Goal: Task Accomplishment & Management: Use online tool/utility

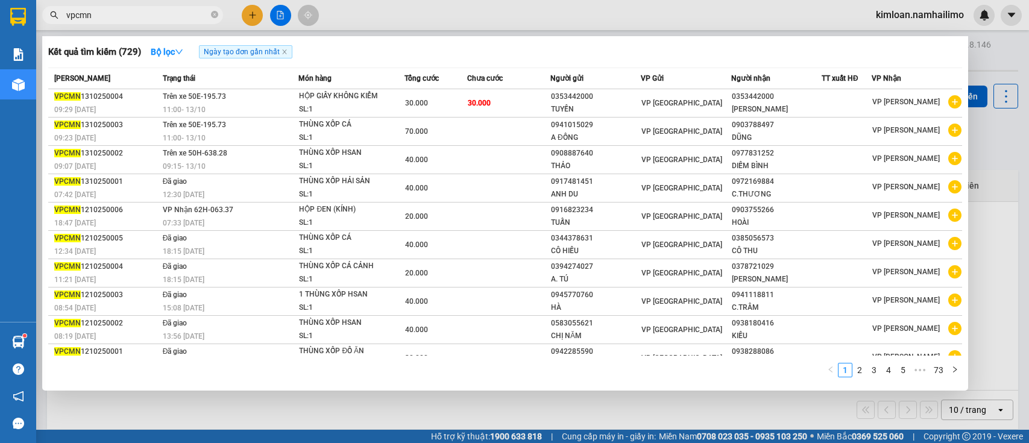
click at [260, 15] on div at bounding box center [514, 221] width 1029 height 443
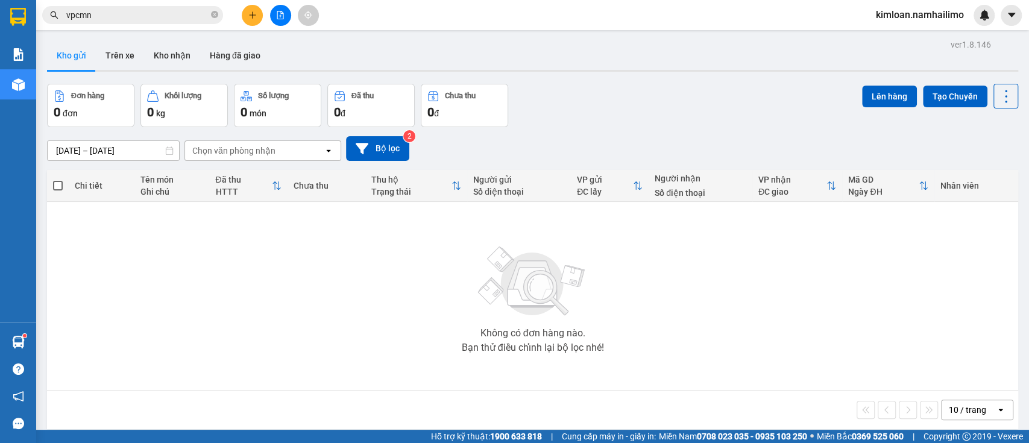
click at [246, 10] on button at bounding box center [252, 15] width 21 height 21
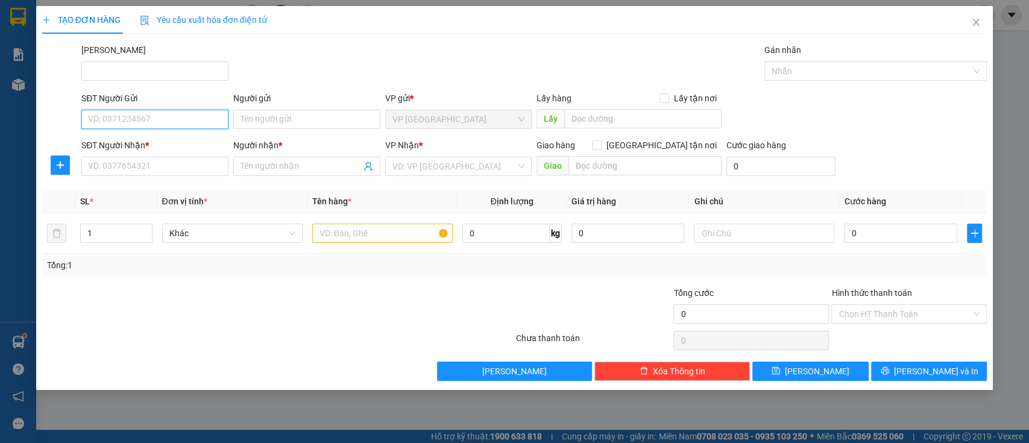
click at [163, 117] on input "SĐT Người Gửi" at bounding box center [154, 119] width 147 height 19
type input "0902770322"
click at [264, 116] on input "Người gửi" at bounding box center [306, 119] width 147 height 19
type input "a"
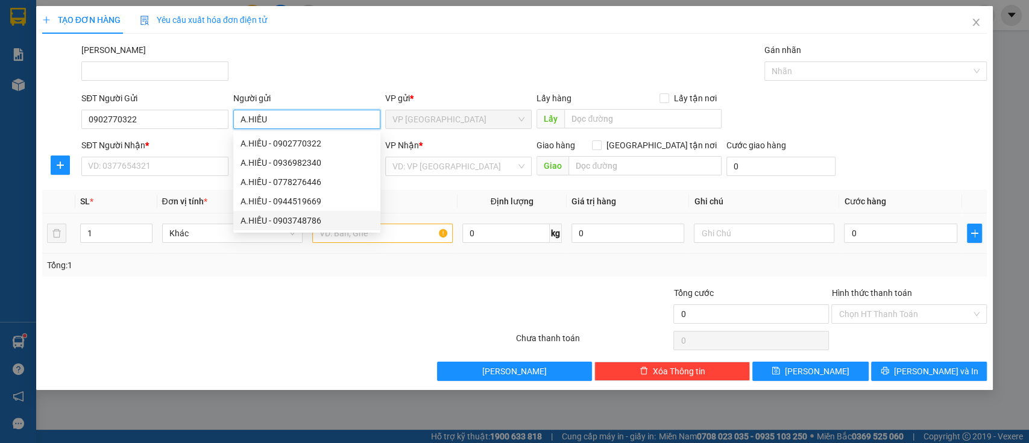
type input "A.HIẾU"
click at [283, 297] on div at bounding box center [199, 307] width 316 height 42
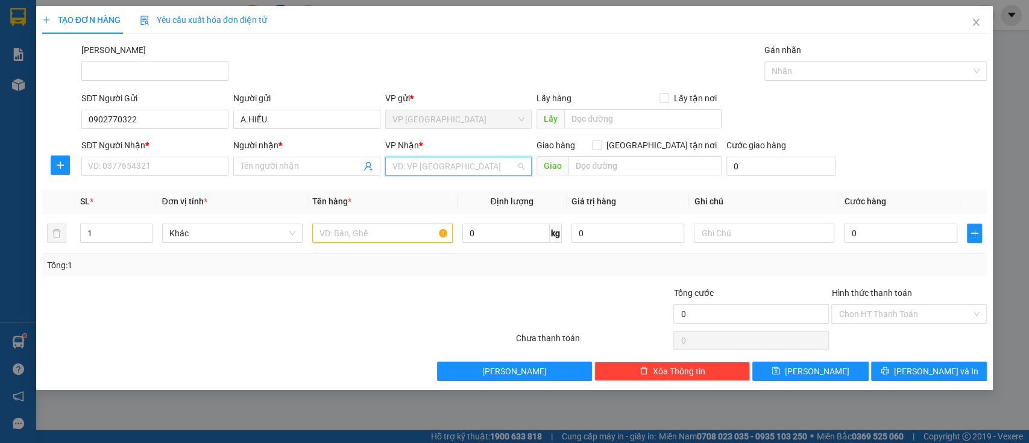
click at [439, 163] on input "search" at bounding box center [455, 166] width 124 height 18
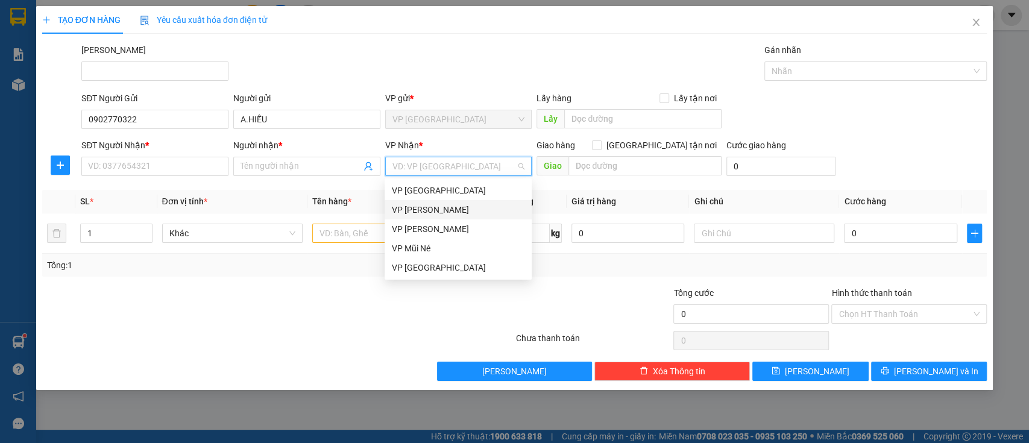
click at [429, 207] on div "VP [PERSON_NAME]" at bounding box center [458, 209] width 133 height 13
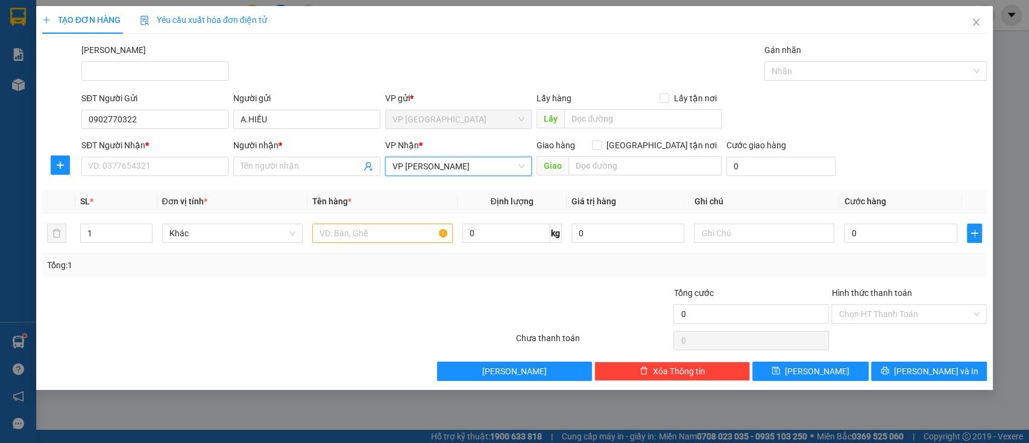
click at [374, 284] on div "Transit Pickup Surcharge Ids Transit Deliver Surcharge Ids Transit Deliver Surc…" at bounding box center [514, 212] width 945 height 338
click at [306, 73] on div "[PERSON_NAME]" at bounding box center [534, 64] width 910 height 42
click at [760, 286] on div at bounding box center [751, 286] width 158 height 1
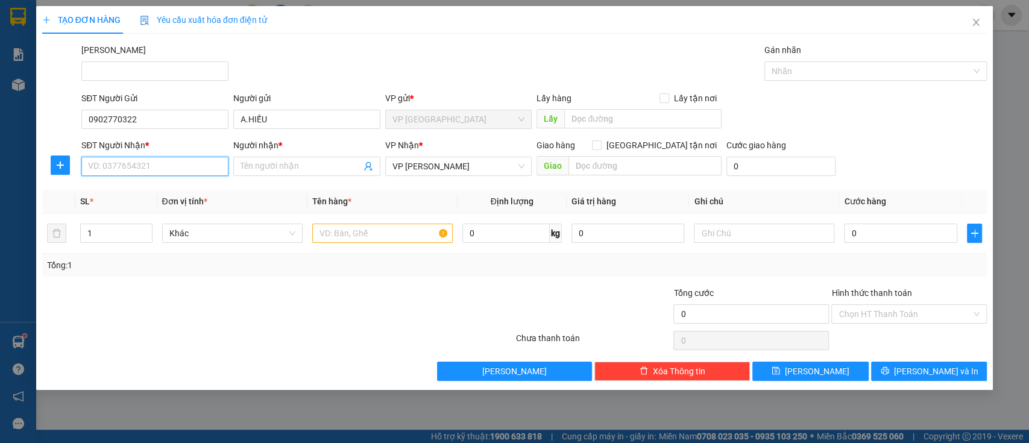
click at [190, 163] on input "SĐT Người Nhận *" at bounding box center [154, 166] width 147 height 19
click at [191, 163] on input "SĐT Người Nhận *" at bounding box center [154, 166] width 147 height 19
type input "0368407938"
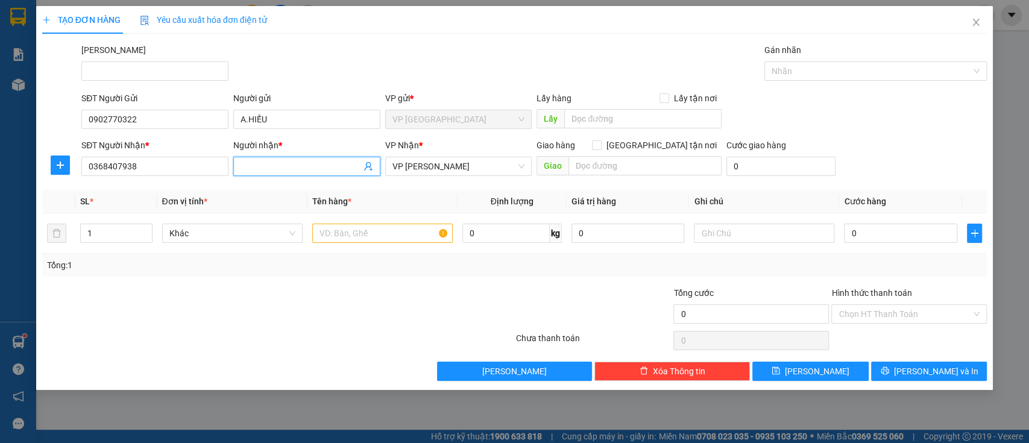
click at [312, 169] on input "Người nhận *" at bounding box center [301, 166] width 121 height 13
drag, startPoint x: 140, startPoint y: 232, endPoint x: 146, endPoint y: 224, distance: 9.9
click at [139, 235] on span "Decrease Value" at bounding box center [145, 238] width 13 height 7
type input "kha"
click at [121, 239] on input "1" at bounding box center [116, 233] width 71 height 18
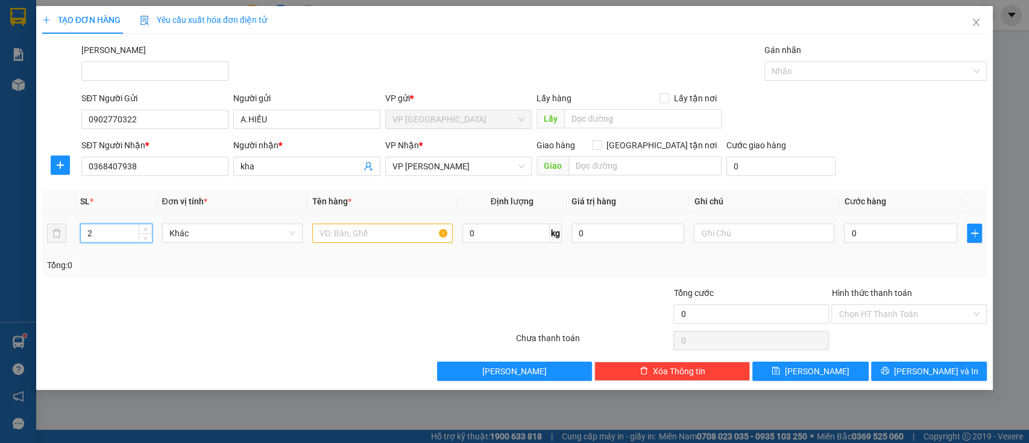
type input "2"
click at [369, 230] on input "text" at bounding box center [382, 233] width 140 height 19
type input "t"
type input "1 th xốp +1 th giấy đồ ăn"
click at [888, 232] on input "0" at bounding box center [900, 233] width 113 height 19
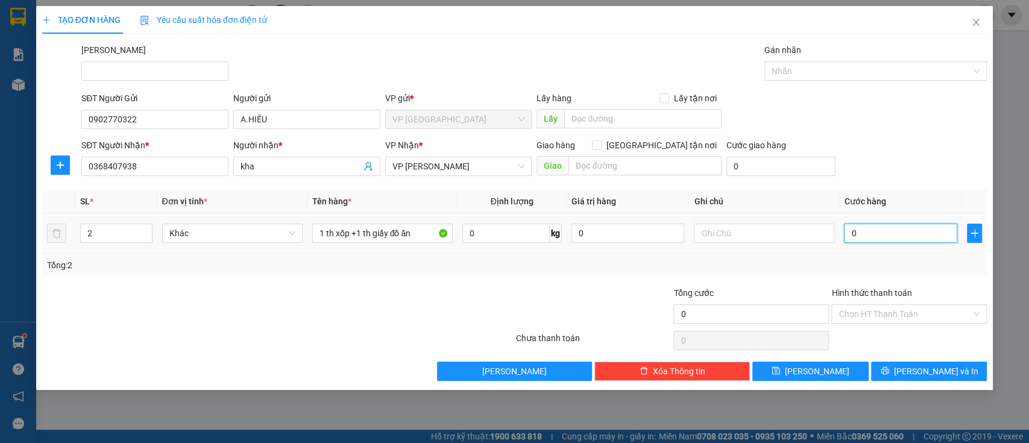
type input "005"
type input "5"
type input "0.050"
type input "50"
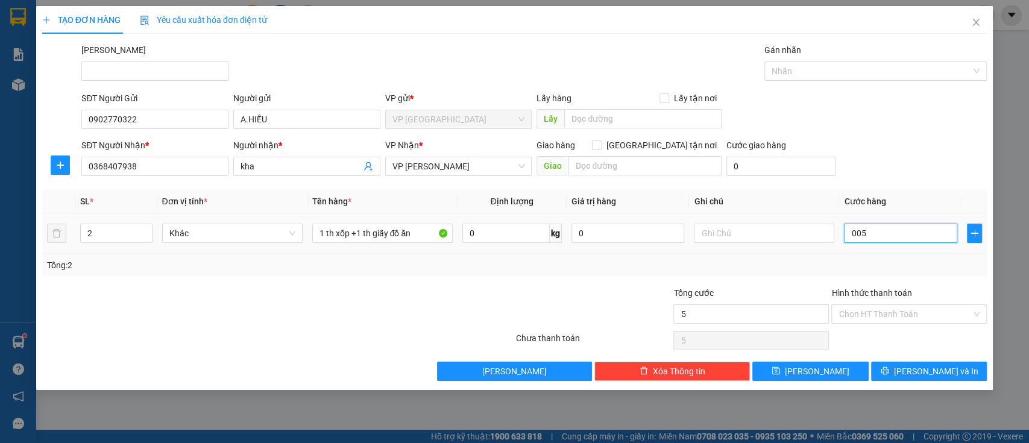
type input "50"
type input "50.000"
click at [887, 257] on div "Tổng: 2" at bounding box center [514, 265] width 945 height 23
click at [895, 302] on div "Hình thức thanh toán Chọn HT Thanh Toán" at bounding box center [910, 307] width 156 height 42
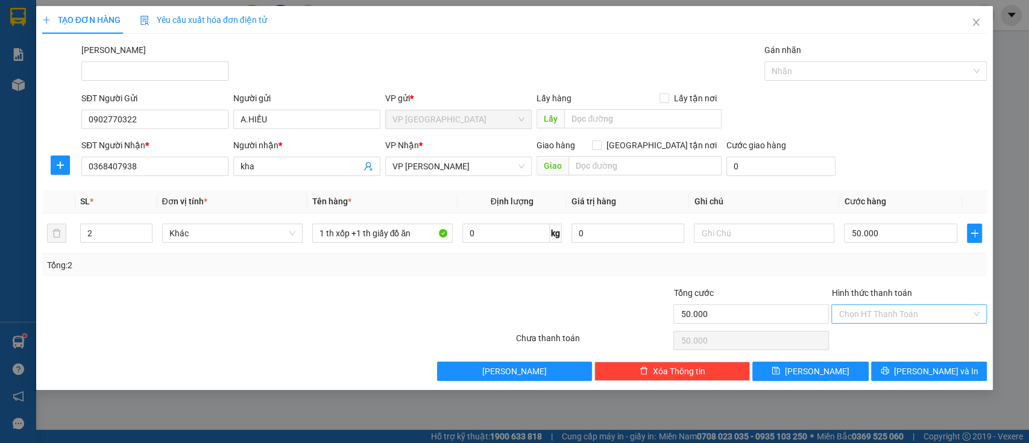
click at [895, 306] on input "Hình thức thanh toán" at bounding box center [905, 314] width 133 height 18
click at [897, 341] on div "Tại văn phòng" at bounding box center [909, 337] width 141 height 13
type input "0"
click at [918, 373] on button "[PERSON_NAME] và In" at bounding box center [929, 371] width 116 height 19
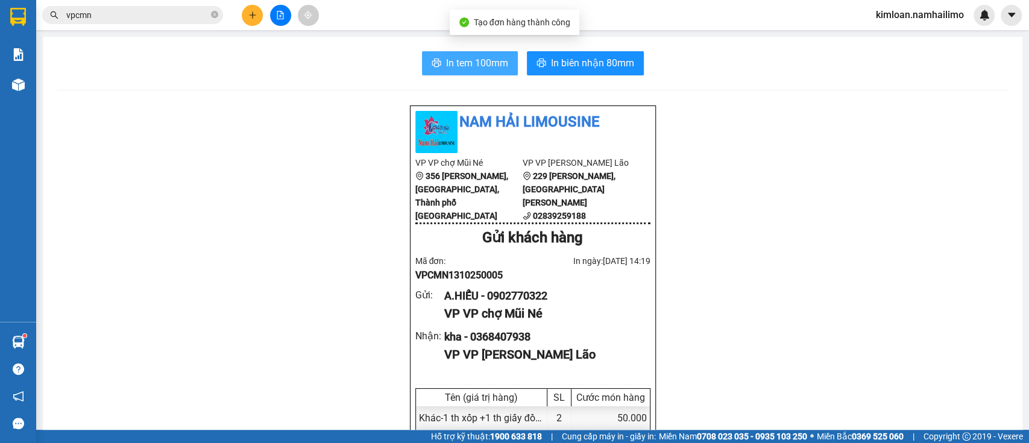
click at [488, 65] on span "In tem 100mm" at bounding box center [477, 62] width 62 height 15
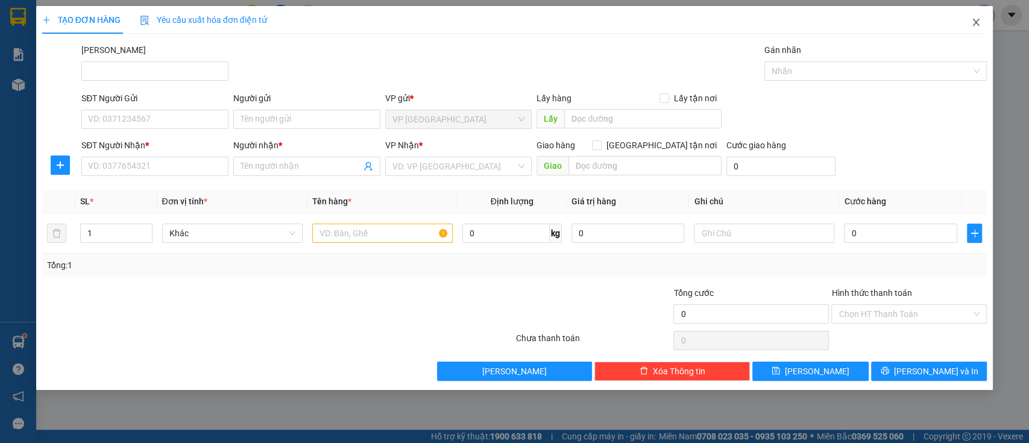
click at [977, 23] on icon "close" at bounding box center [976, 22] width 7 height 7
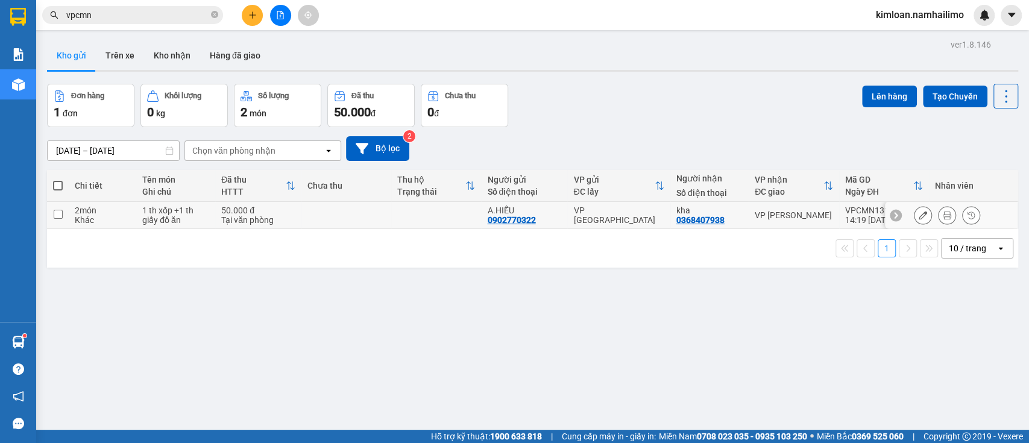
click at [116, 206] on div "2 món" at bounding box center [102, 211] width 55 height 10
checkbox input "true"
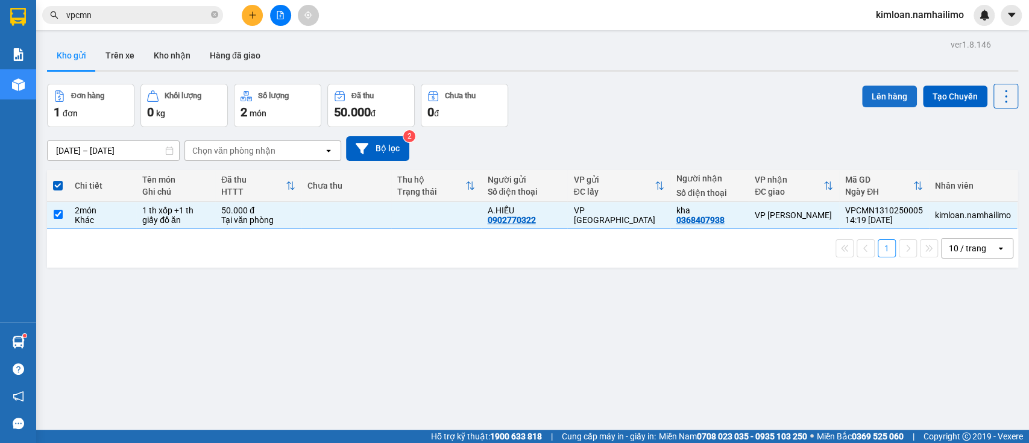
click at [865, 97] on button "Lên hàng" at bounding box center [889, 97] width 55 height 22
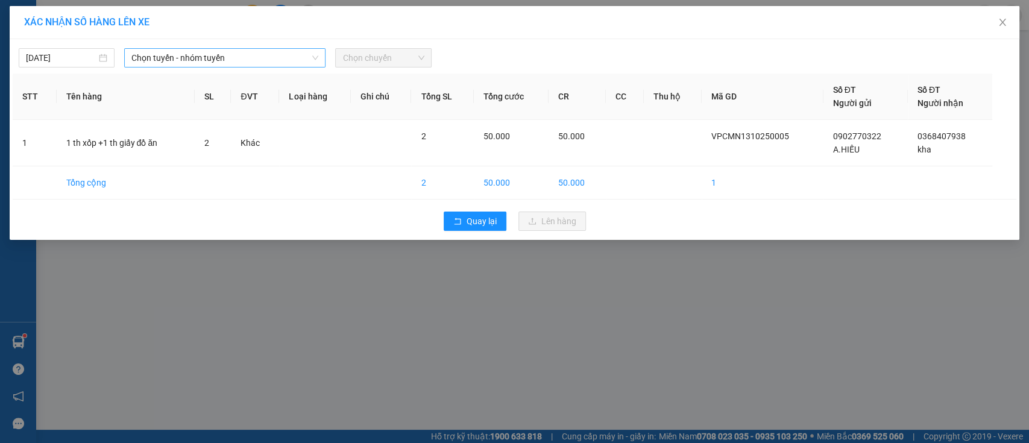
click at [203, 52] on span "Chọn tuyến - nhóm tuyến" at bounding box center [224, 58] width 187 height 18
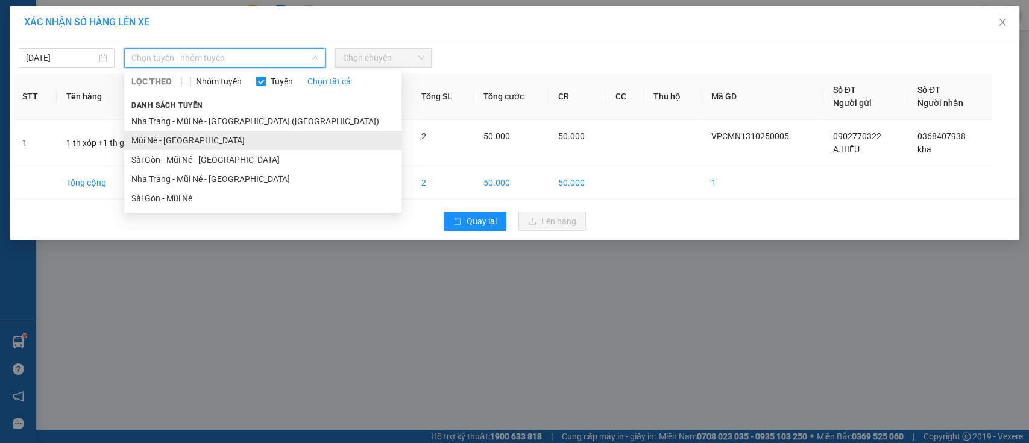
click at [203, 140] on li "Mũi Né - [GEOGRAPHIC_DATA]" at bounding box center [262, 140] width 277 height 19
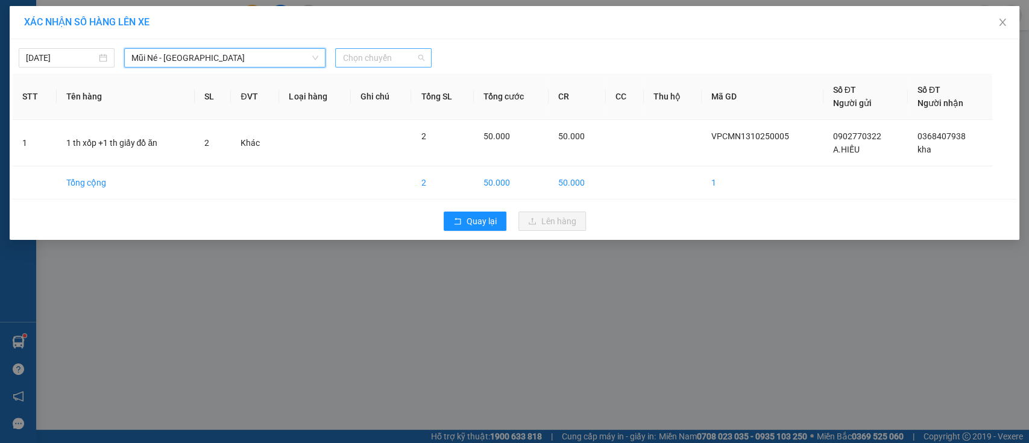
click at [396, 62] on span "Chọn chuyến" at bounding box center [382, 58] width 81 height 18
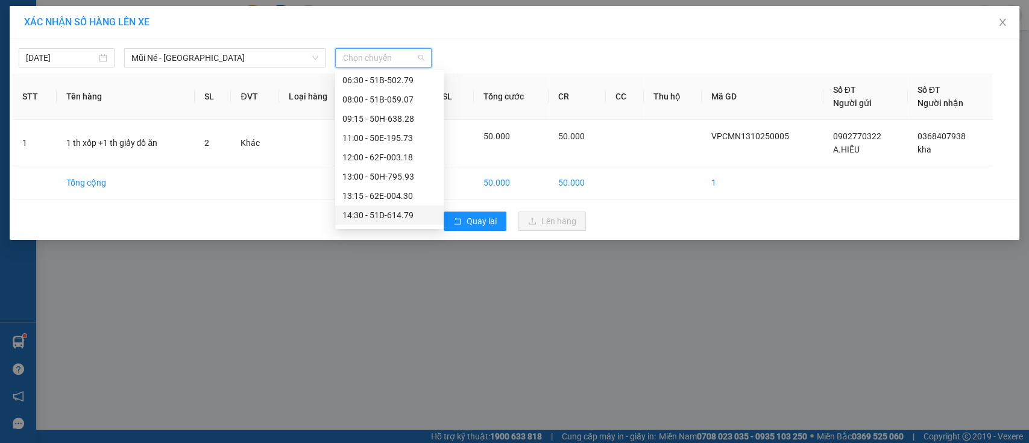
scroll to position [116, 0]
click at [387, 159] on div "14:30 - 51D-614.79" at bounding box center [389, 159] width 94 height 13
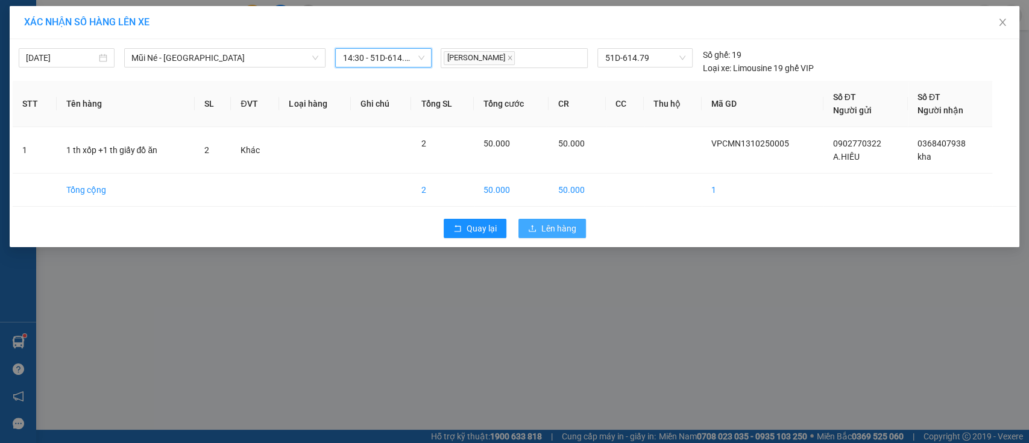
click at [547, 231] on span "Lên hàng" at bounding box center [558, 228] width 35 height 13
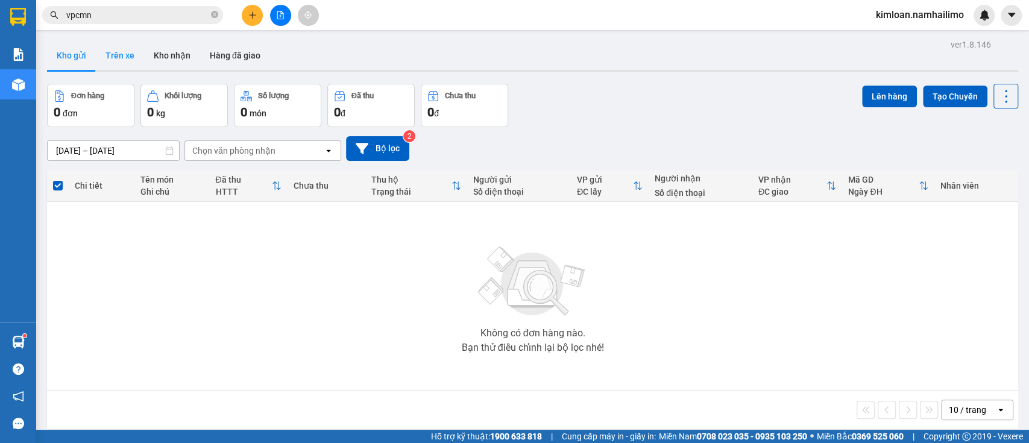
click at [126, 57] on button "Trên xe" at bounding box center [120, 55] width 48 height 29
